Goal: Information Seeking & Learning: Learn about a topic

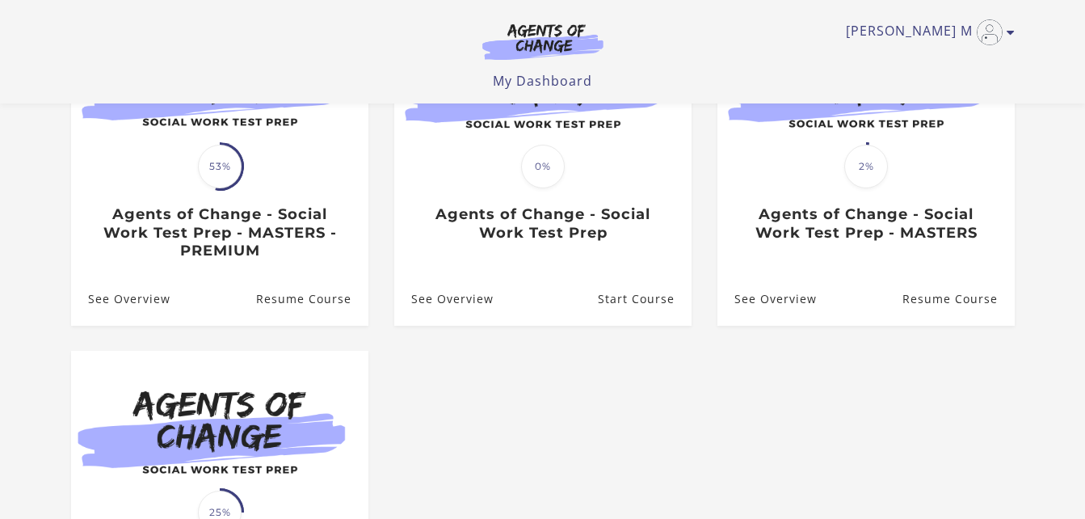
scroll to position [242, 0]
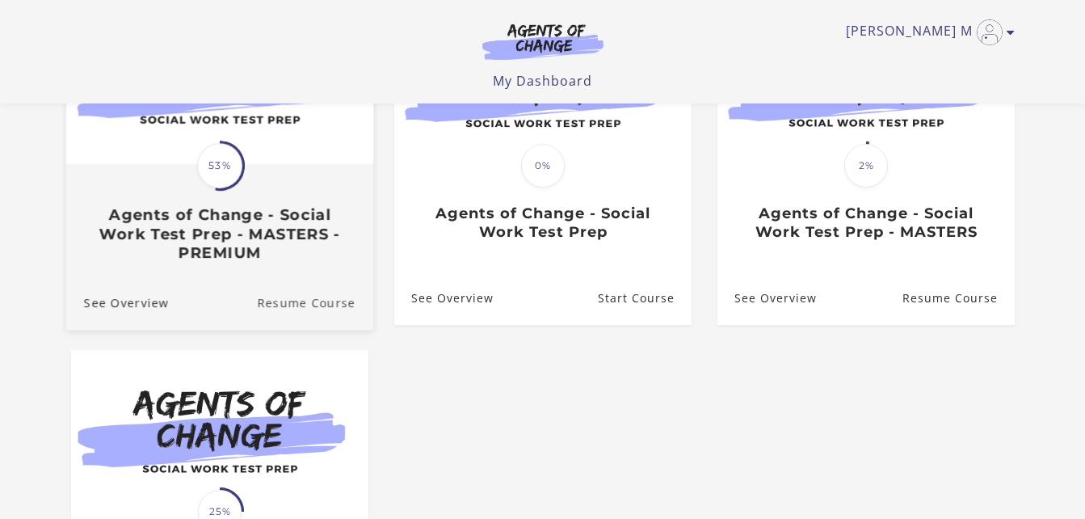
click at [307, 305] on link "Resume Course" at bounding box center [315, 302] width 116 height 54
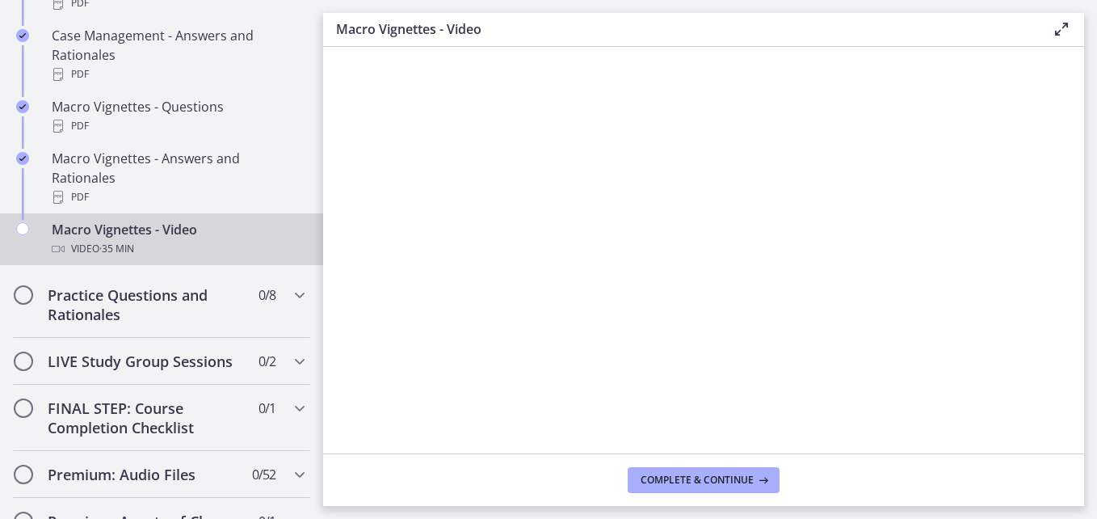
scroll to position [1697, 0]
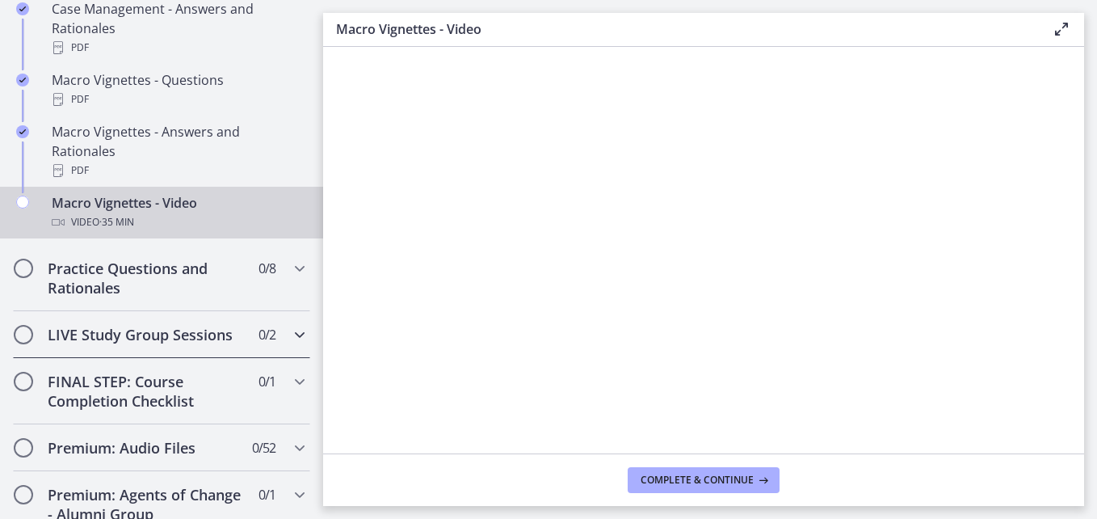
click at [290, 344] on icon "Chapters" at bounding box center [299, 334] width 19 height 19
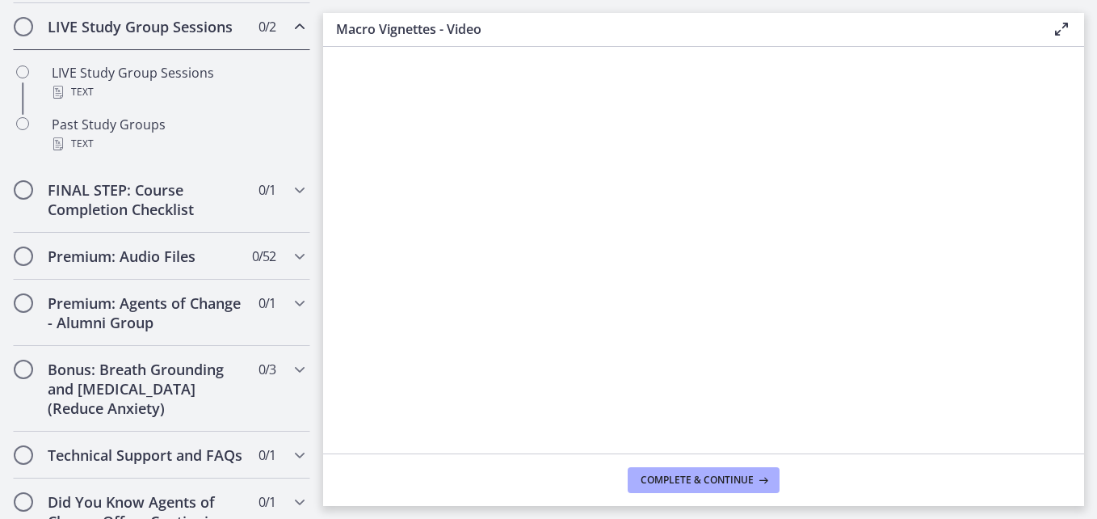
scroll to position [751, 0]
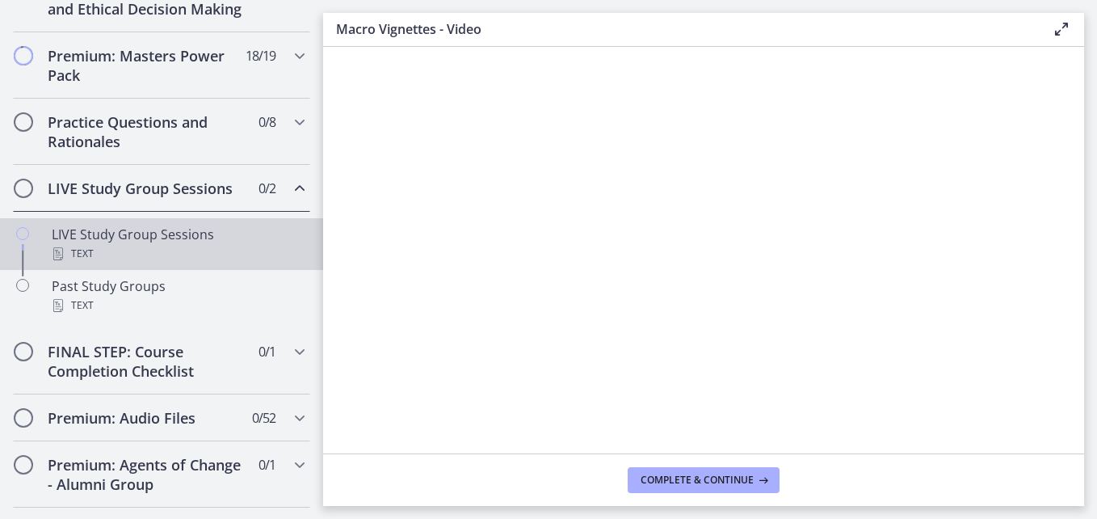
click at [141, 257] on div "LIVE Study Group Sessions Text" at bounding box center [178, 244] width 252 height 39
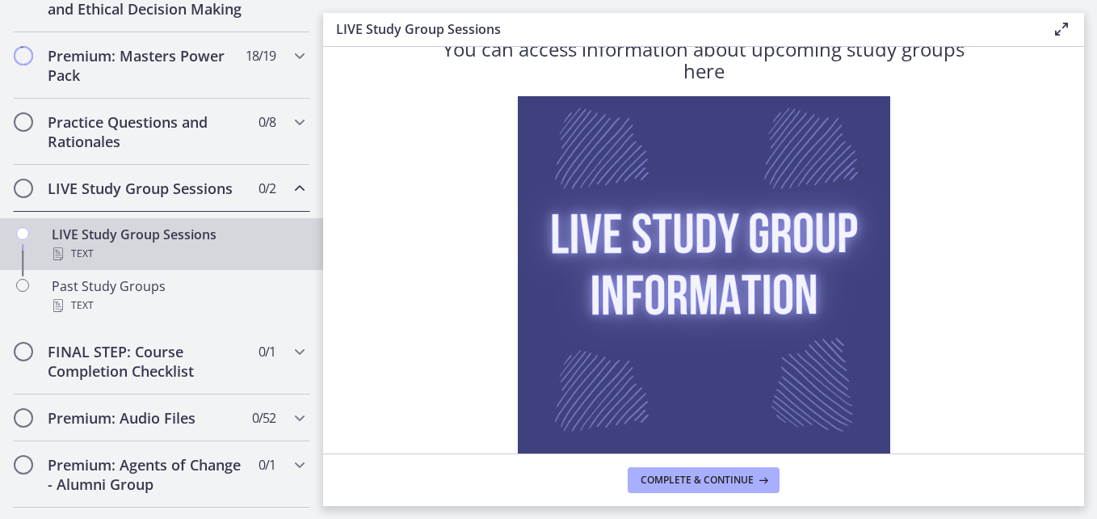
scroll to position [180, 0]
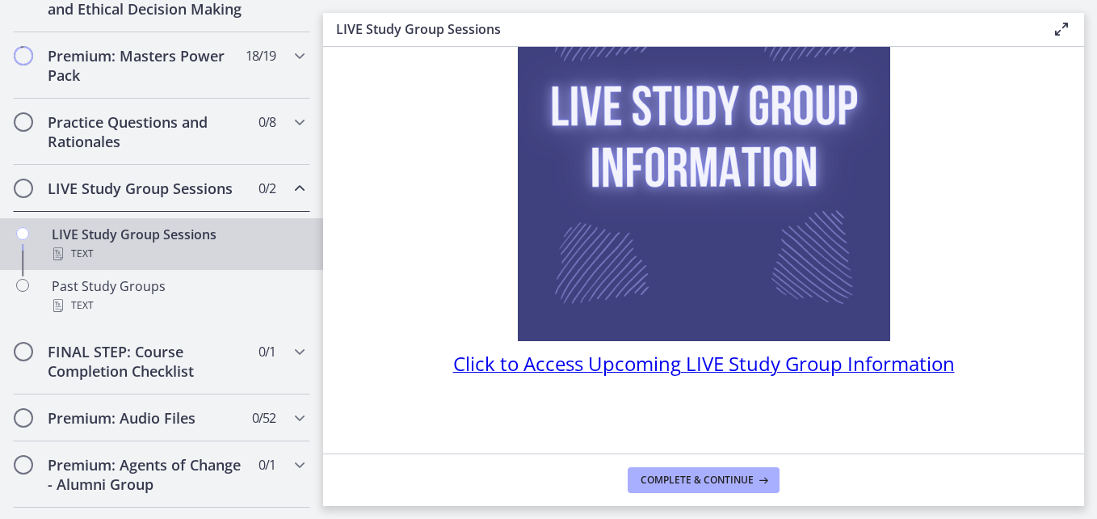
click at [748, 368] on span "Click to Access Upcoming LIVE Study Group Information" at bounding box center [704, 363] width 502 height 27
click at [710, 482] on span "Complete & continue" at bounding box center [697, 480] width 113 height 13
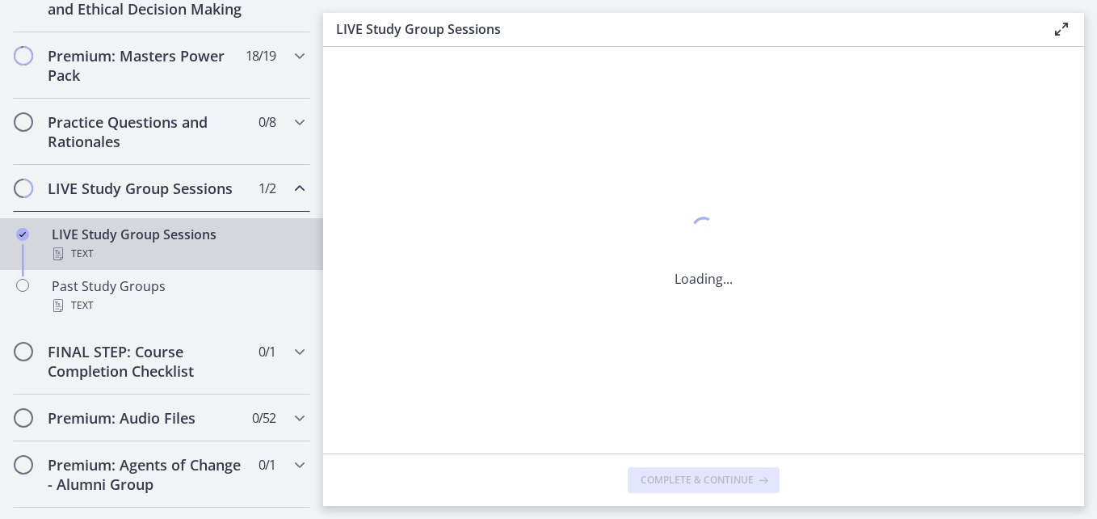
scroll to position [0, 0]
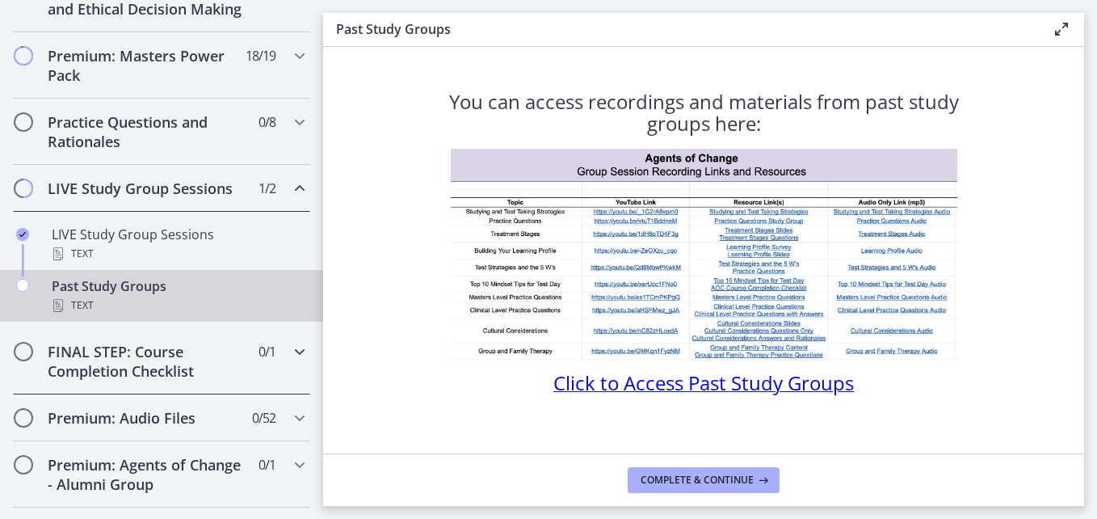
click at [292, 361] on icon "Chapters" at bounding box center [299, 351] width 19 height 19
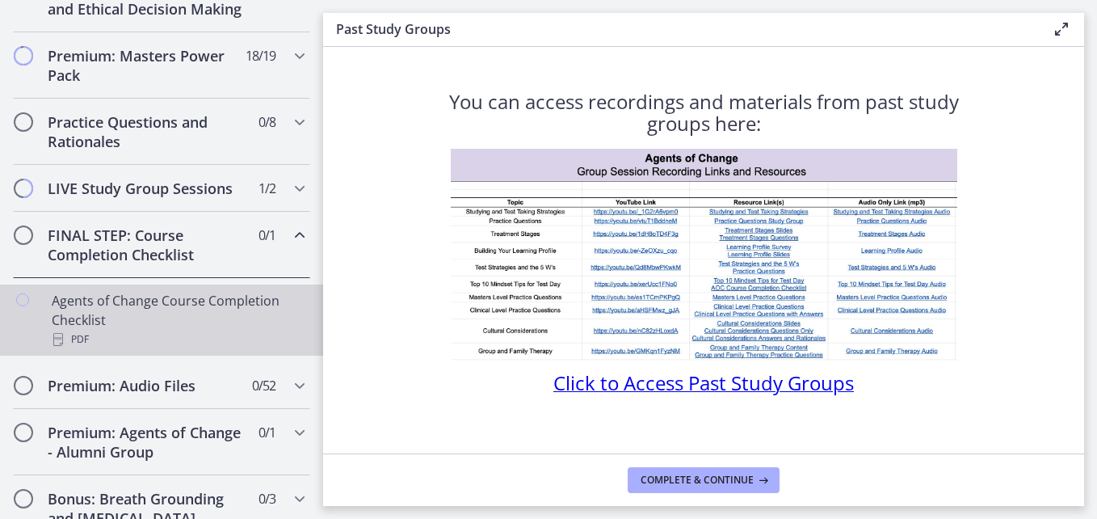
click at [135, 322] on div "Agents of Change Course Completion Checklist PDF" at bounding box center [178, 320] width 252 height 58
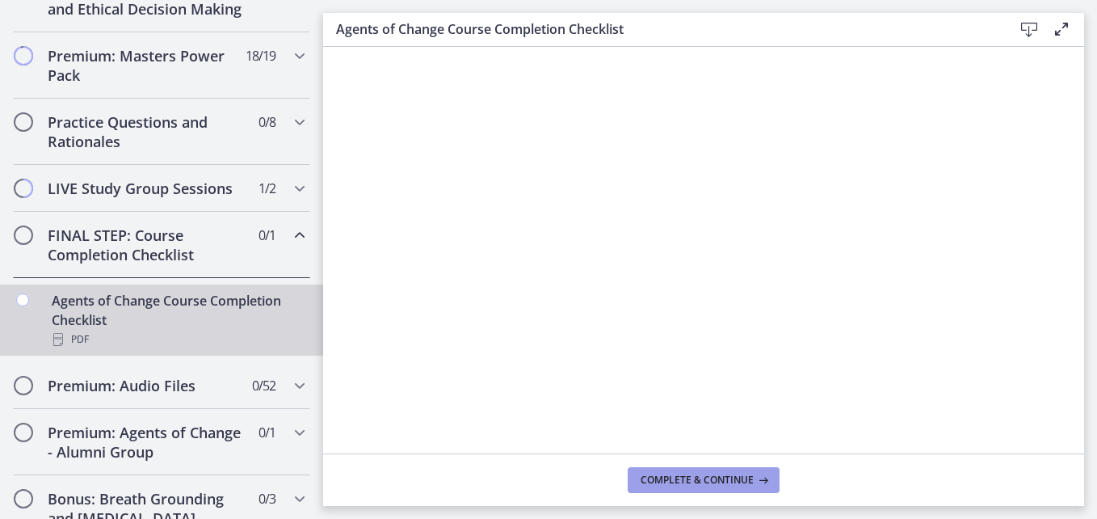
click at [715, 478] on span "Complete & continue" at bounding box center [697, 480] width 113 height 13
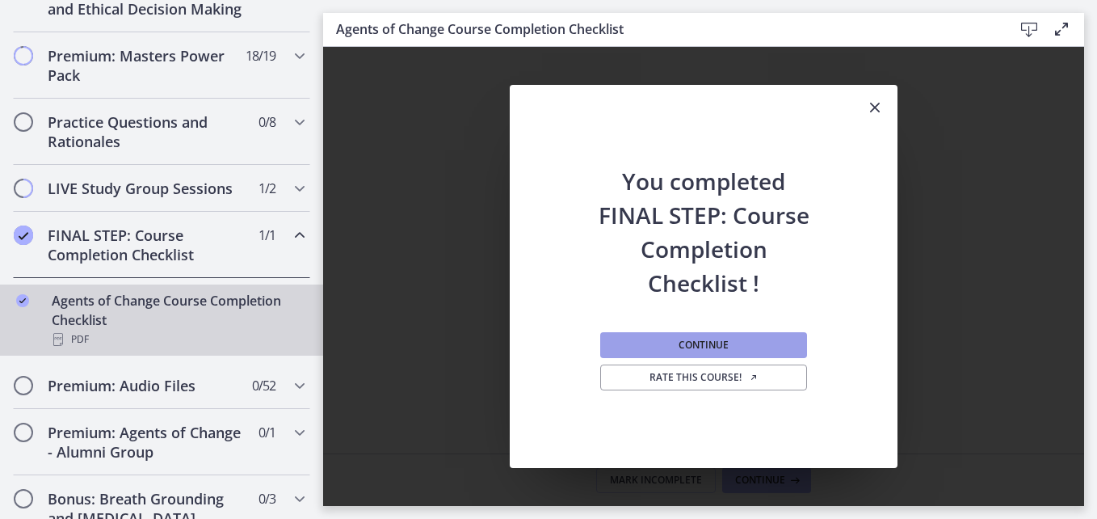
click at [734, 343] on button "Continue" at bounding box center [703, 345] width 207 height 26
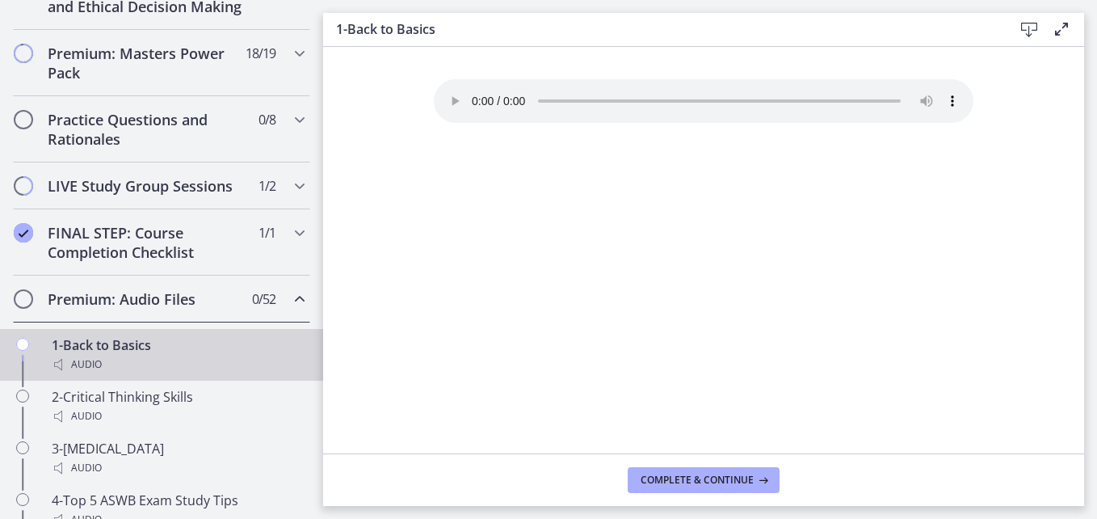
scroll to position [751, 0]
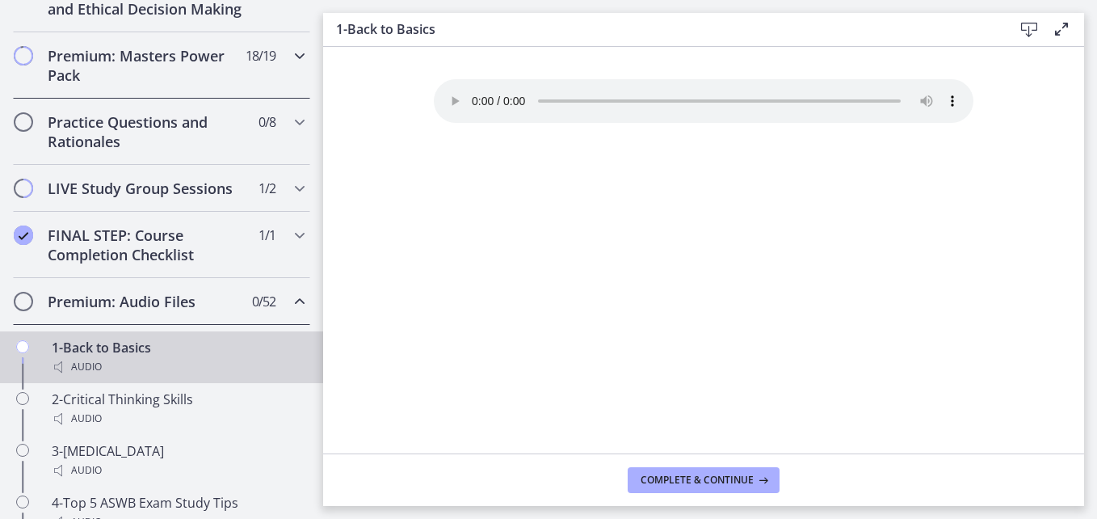
click at [290, 65] on icon "Chapters" at bounding box center [299, 55] width 19 height 19
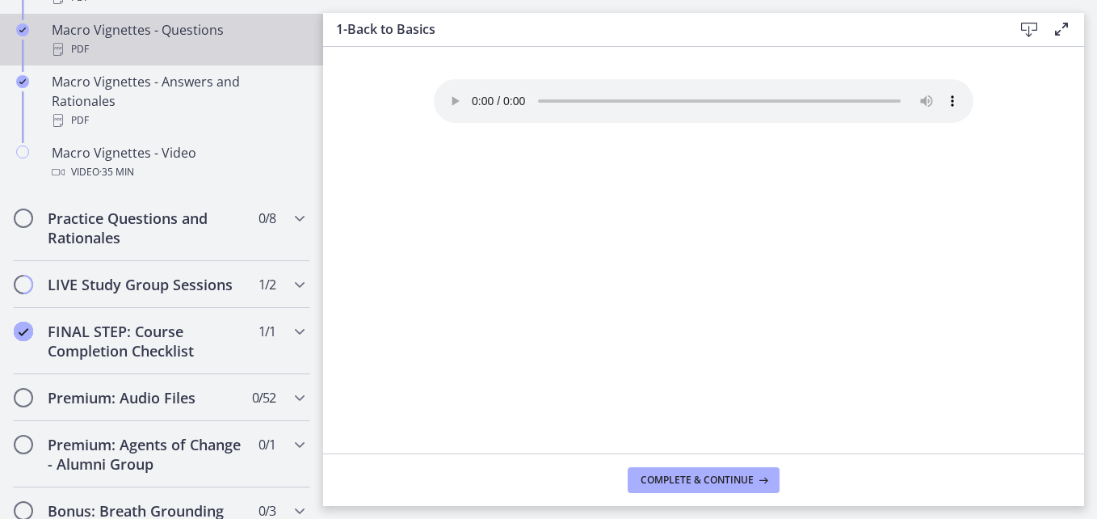
scroll to position [1730, 0]
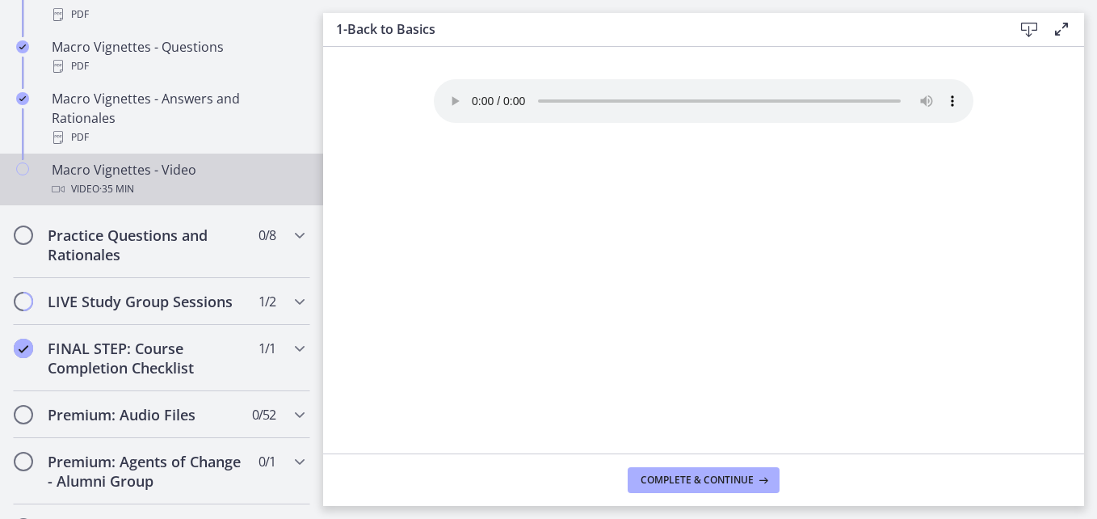
click at [168, 199] on div "Video · 35 min" at bounding box center [178, 188] width 252 height 19
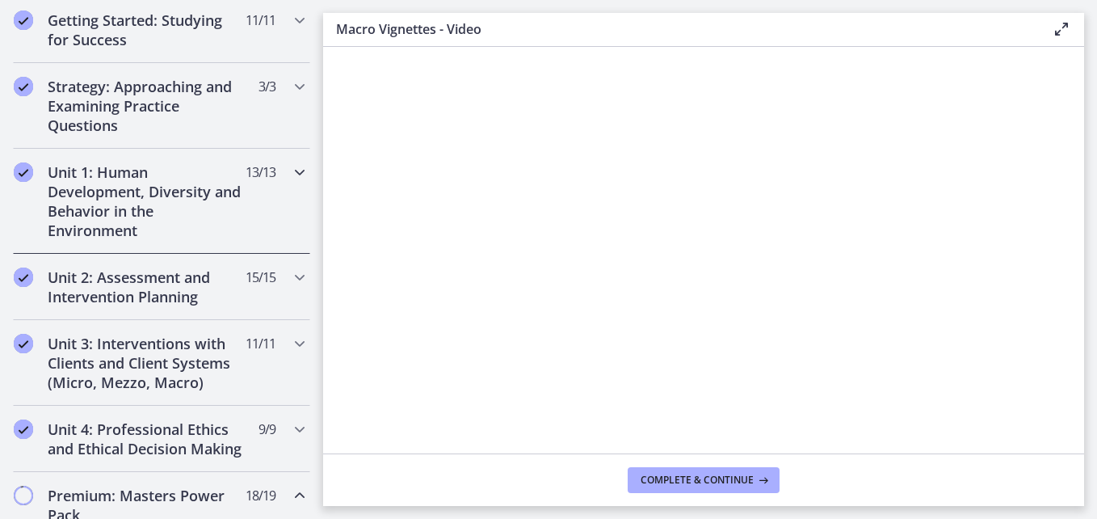
scroll to position [323, 0]
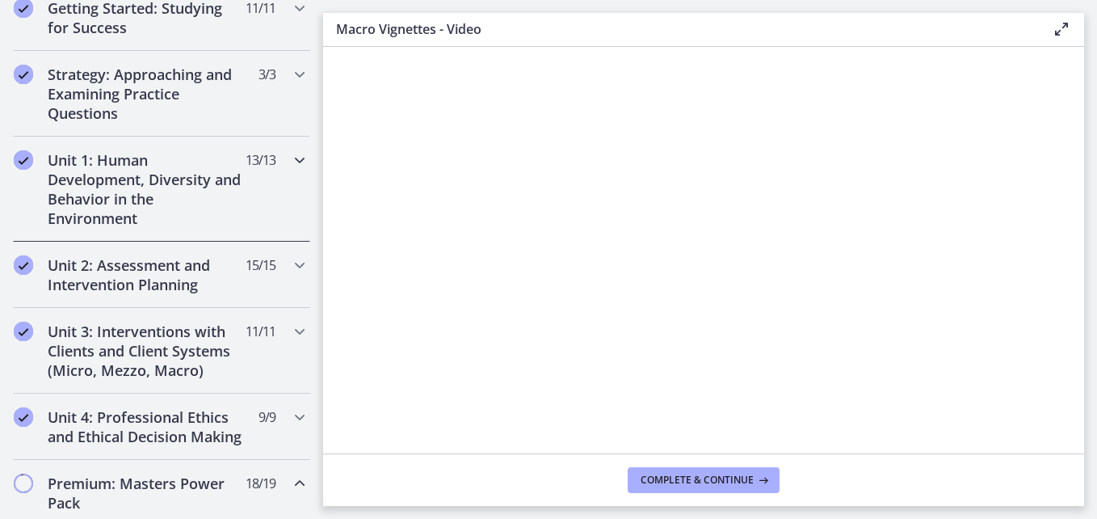
click at [291, 158] on icon "Chapters" at bounding box center [299, 159] width 19 height 19
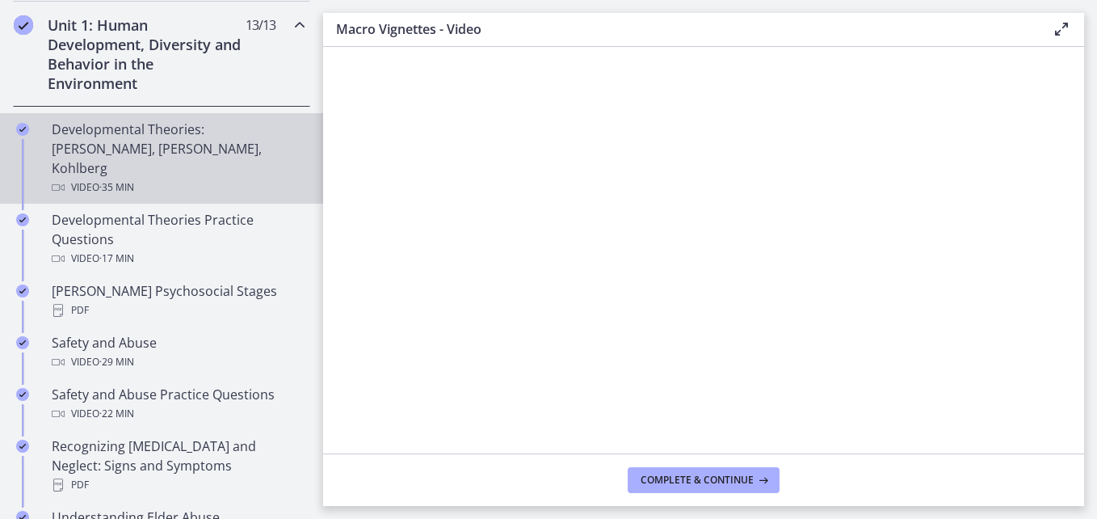
scroll to position [404, 0]
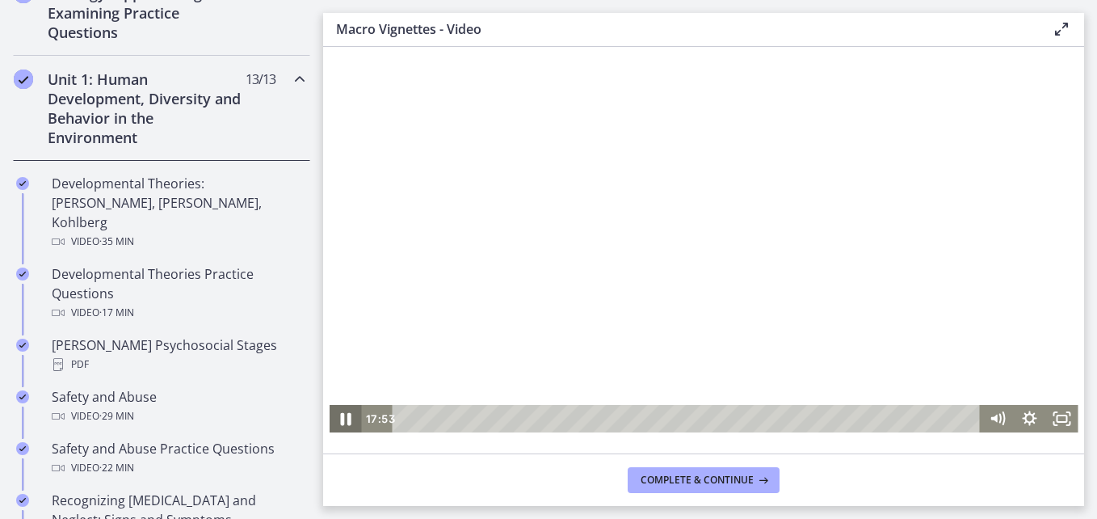
click at [339, 412] on icon "Pause" at bounding box center [345, 418] width 39 height 33
